Goal: Information Seeking & Learning: Learn about a topic

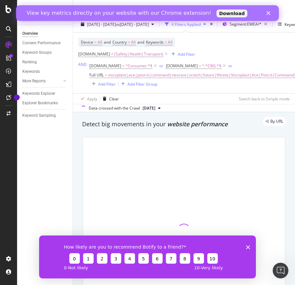
click at [247, 247] on polygon "Close survey" at bounding box center [248, 247] width 4 height 4
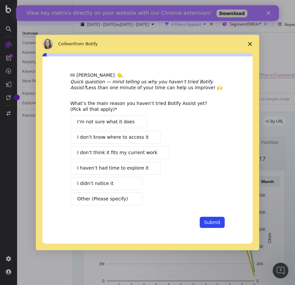
click at [250, 44] on polygon "Close survey" at bounding box center [250, 44] width 4 height 4
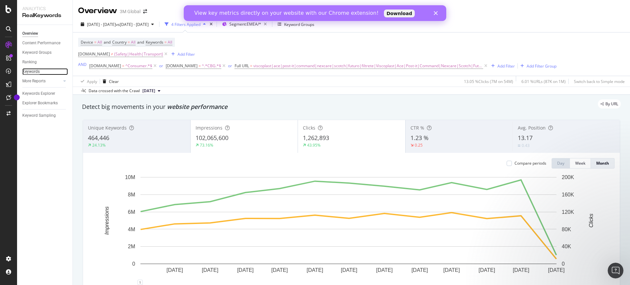
click at [30, 71] on div "Keywords" at bounding box center [30, 71] width 17 height 7
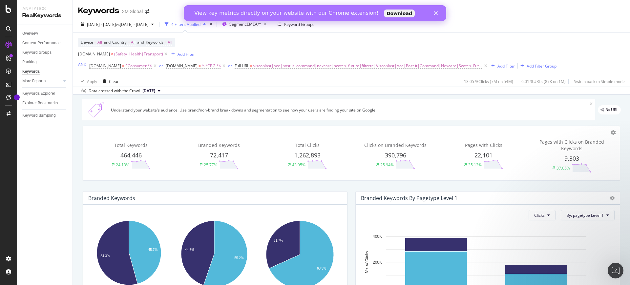
click at [80, 1] on div "Keywords 3M Global" at bounding box center [351, 8] width 557 height 16
click at [294, 12] on icon "Close" at bounding box center [436, 13] width 4 height 4
